Goal: Check status: Check status

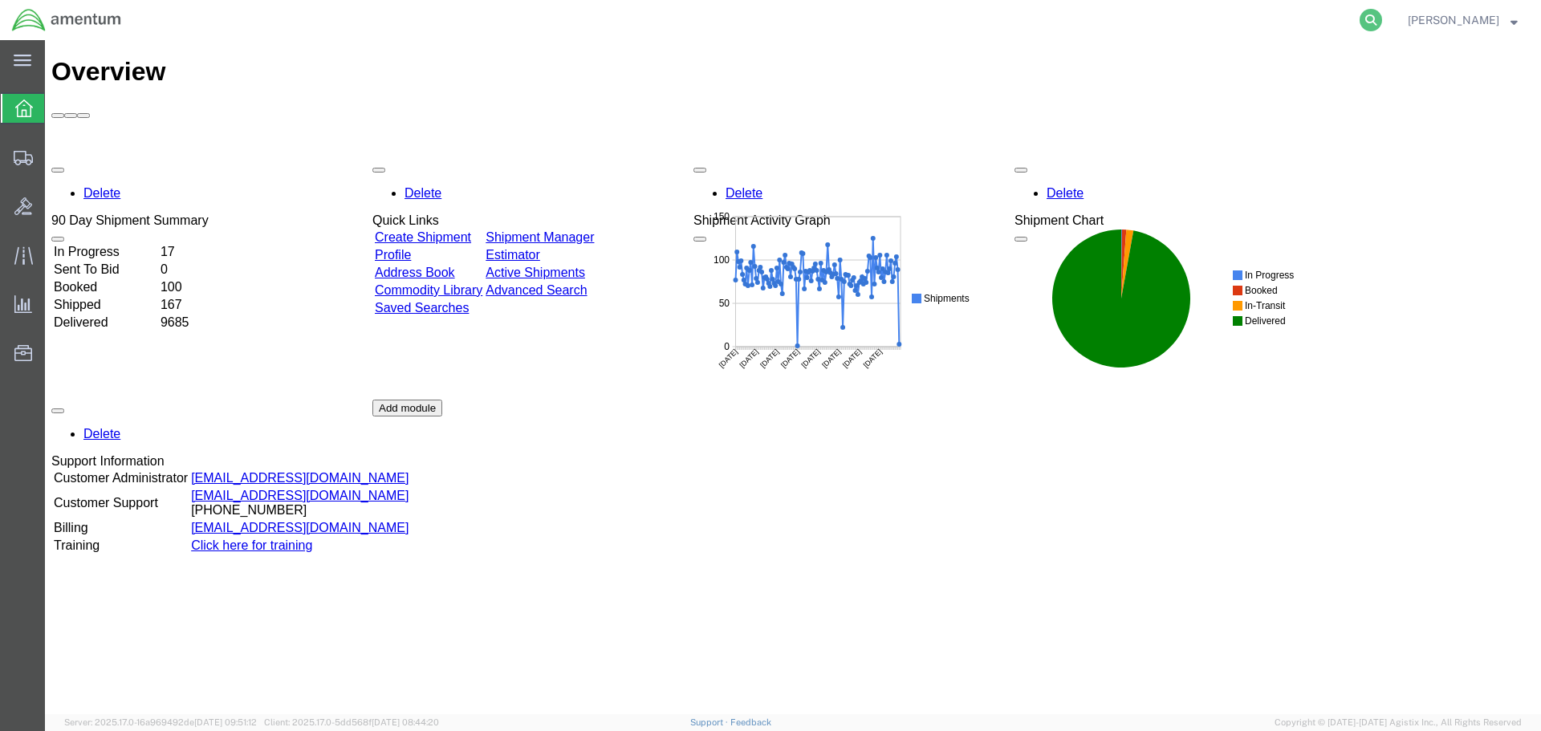
click at [1382, 15] on icon at bounding box center [1370, 20] width 22 height 22
paste input "56419668"
type input "56419668"
drag, startPoint x: 1388, startPoint y: 22, endPoint x: 970, endPoint y: 37, distance: 418.3
click at [1382, 22] on icon at bounding box center [1370, 20] width 22 height 22
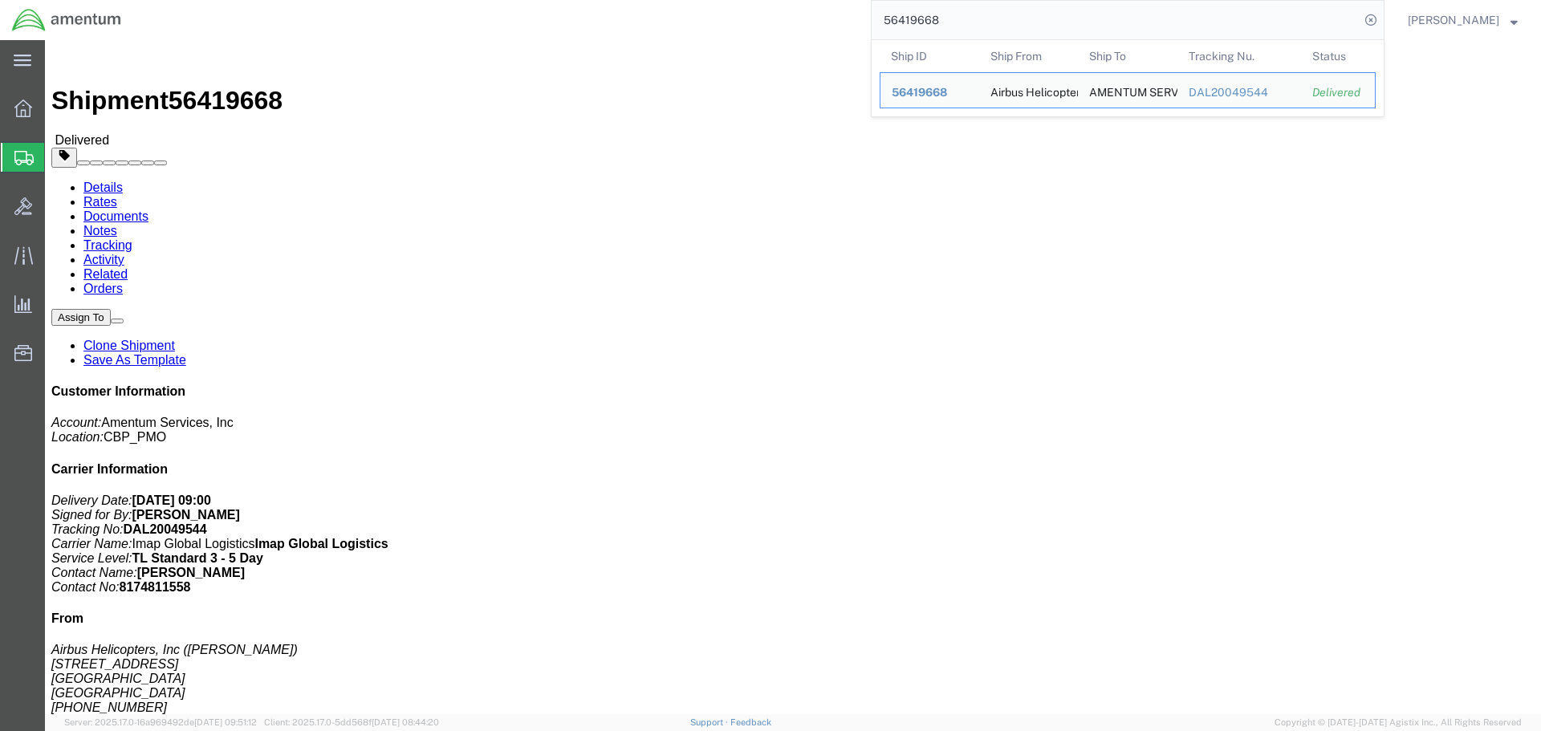
click link "Tracking"
